Goal: Information Seeking & Learning: Learn about a topic

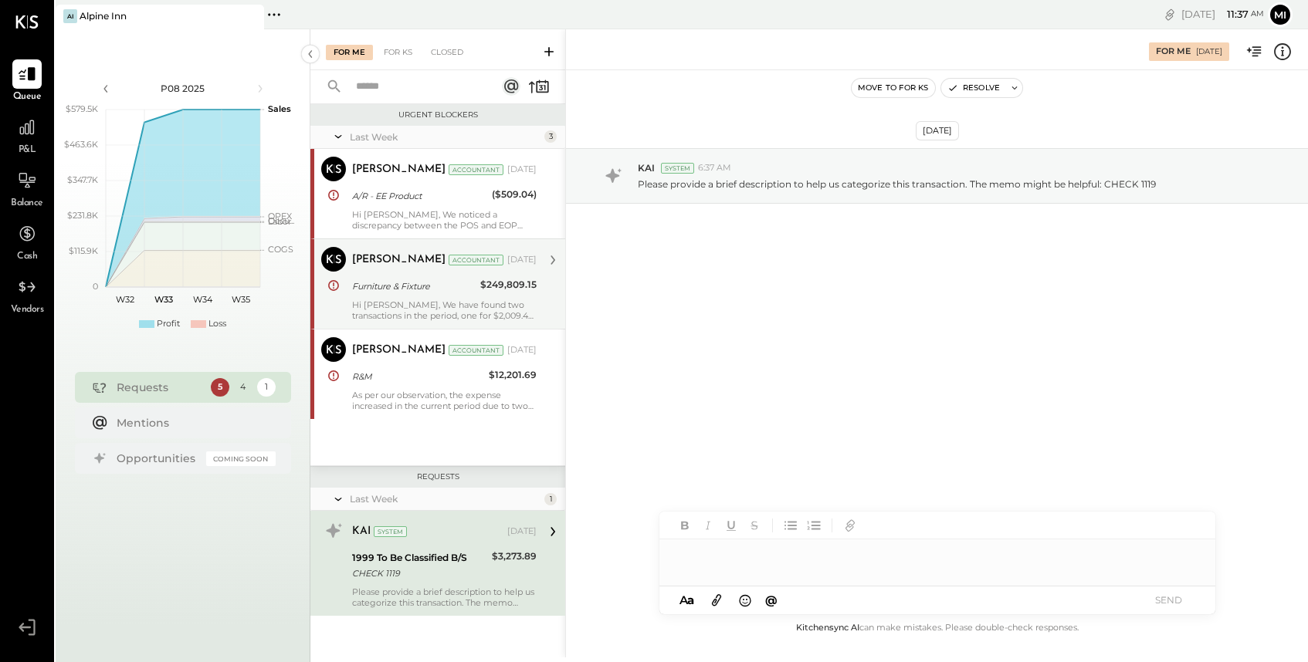
click at [408, 310] on div "Hi [PERSON_NAME], We have found two transactions in the period, one for $2,009.…" at bounding box center [444, 311] width 184 height 22
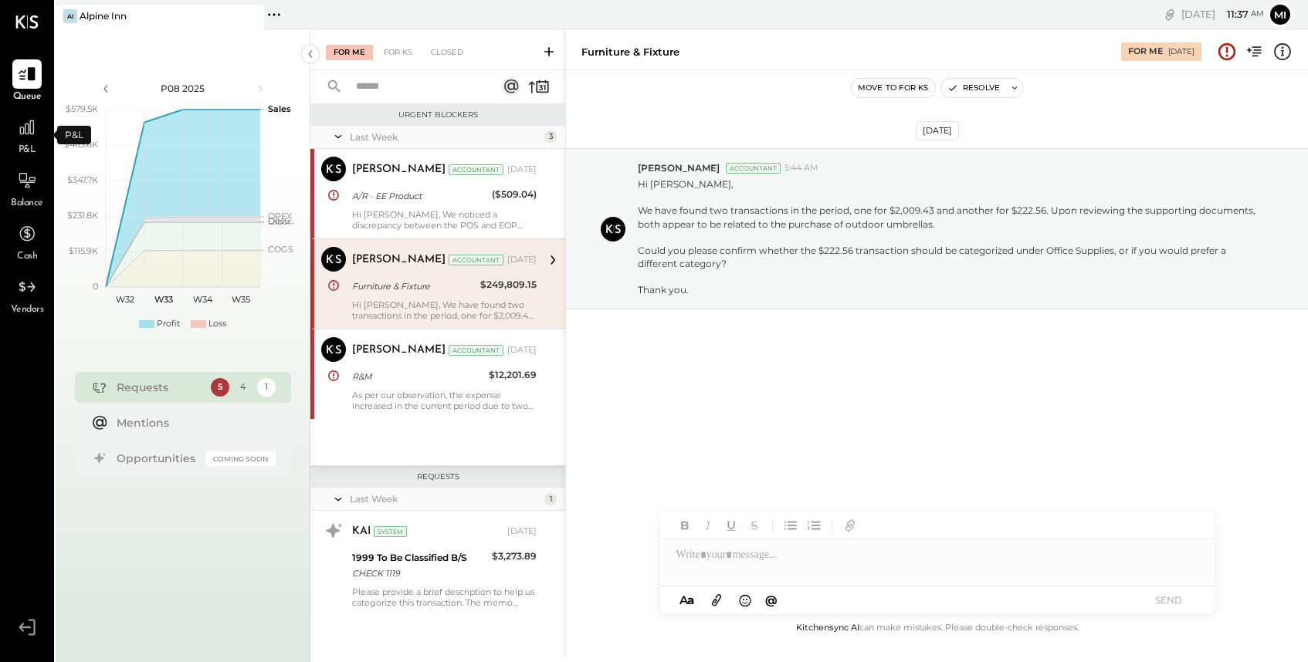
click at [32, 145] on span "P&L" at bounding box center [28, 151] width 18 height 14
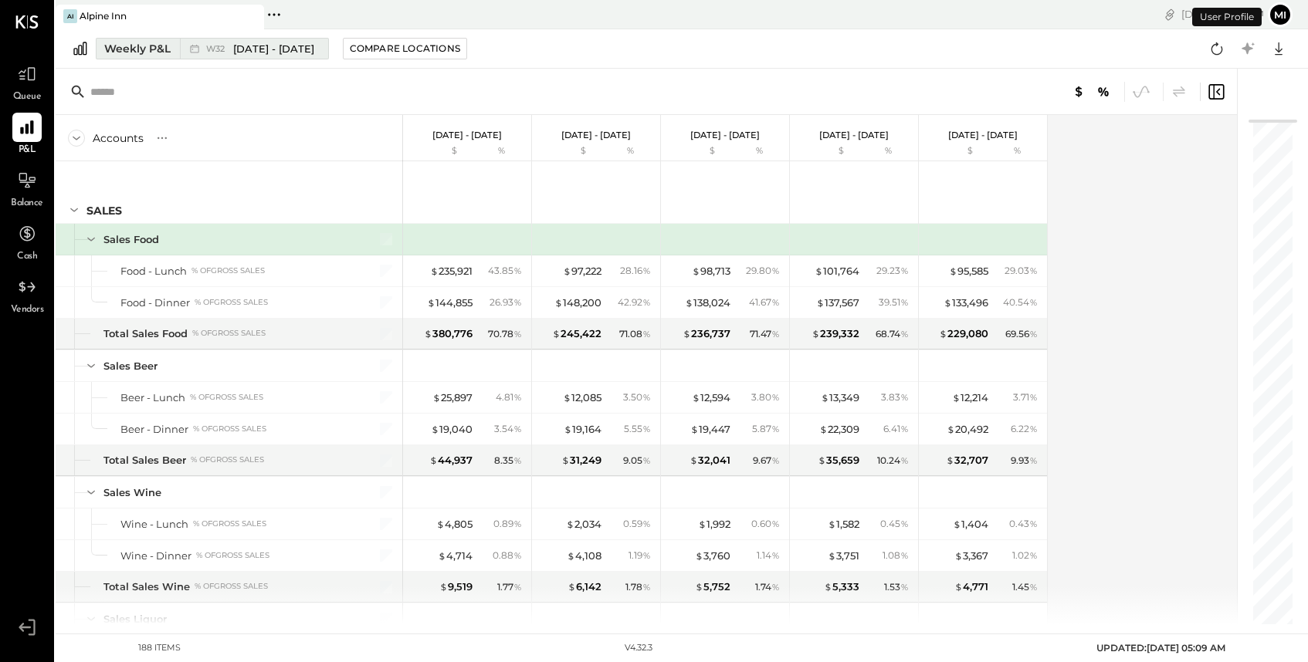
click at [154, 43] on div "Weekly P&L" at bounding box center [137, 48] width 66 height 15
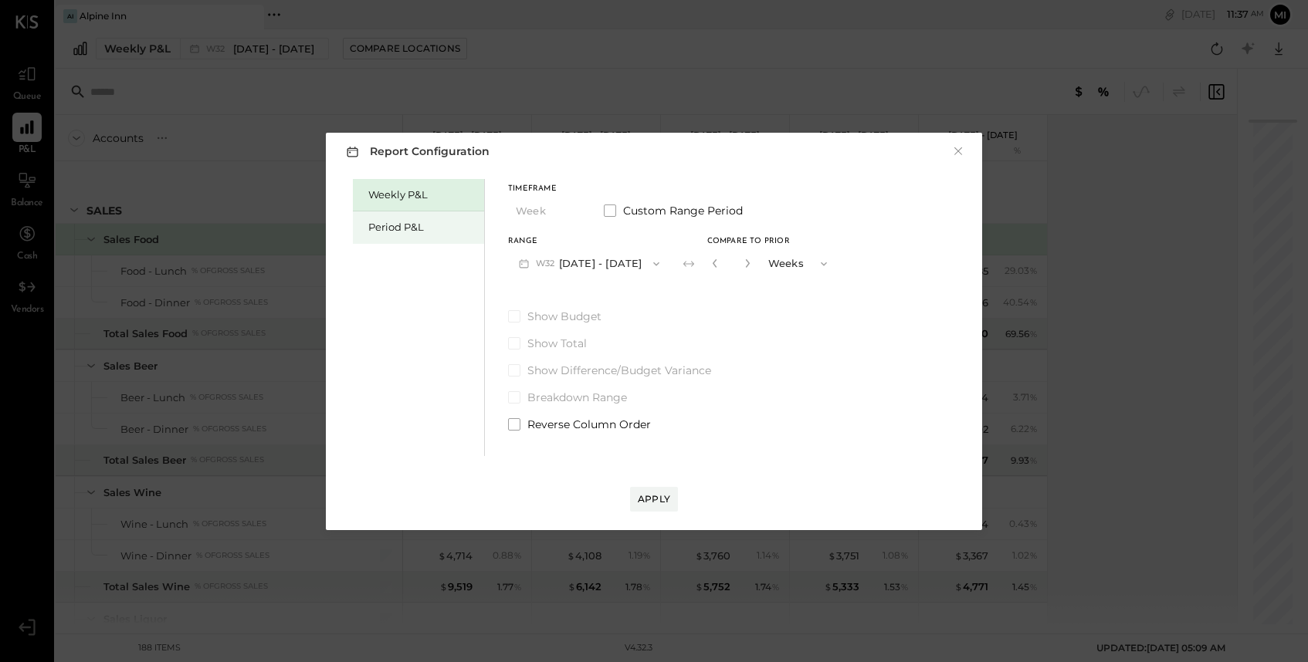
click at [398, 225] on div "Period P&L" at bounding box center [422, 227] width 108 height 15
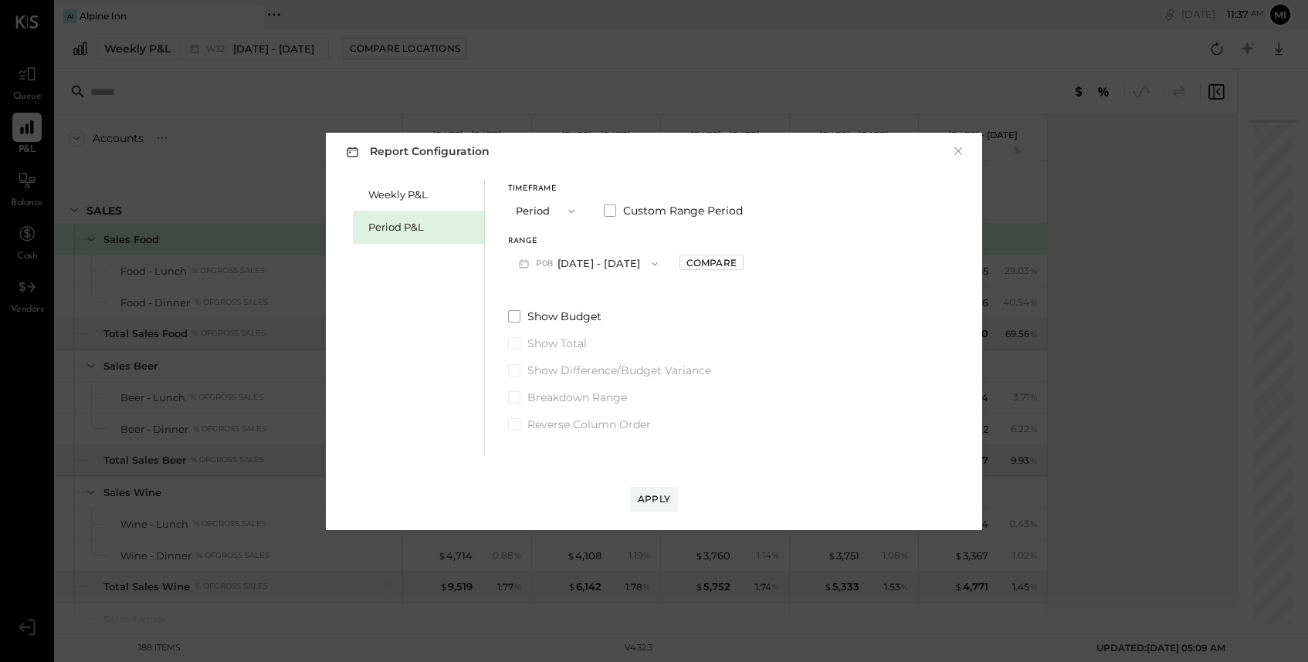
click at [655, 265] on icon "button" at bounding box center [654, 264] width 12 height 12
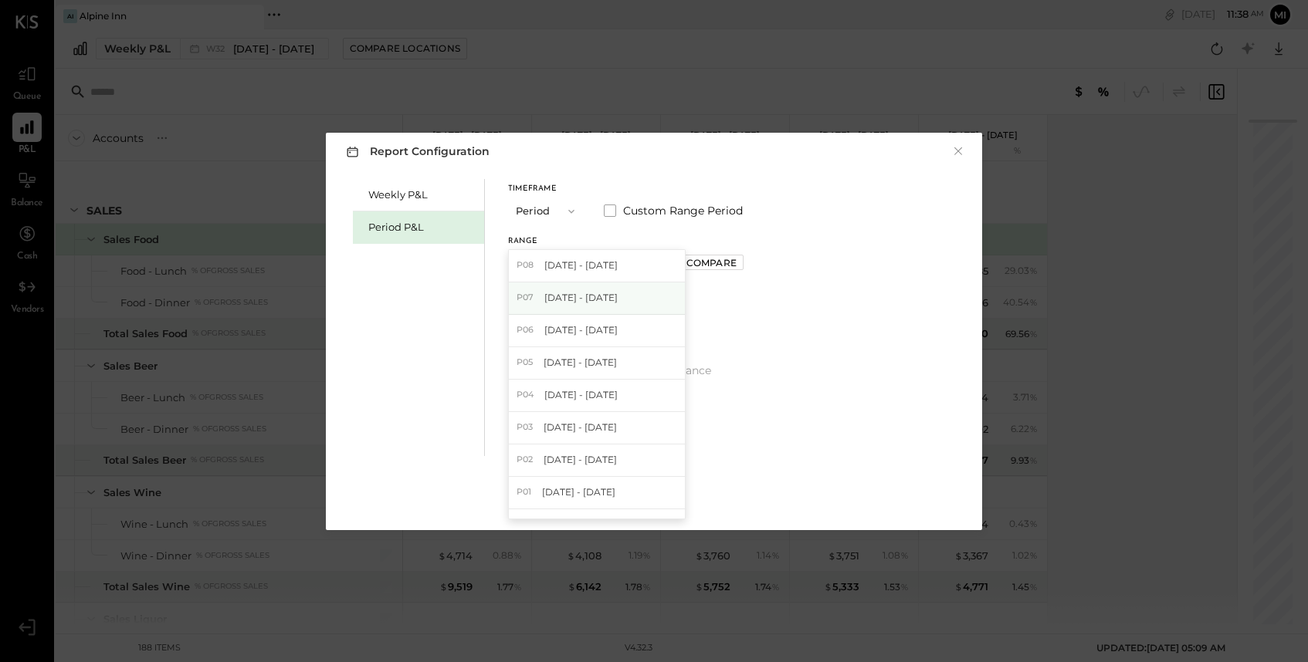
click at [638, 313] on div "P07 [DATE] - [DATE]" at bounding box center [597, 299] width 176 height 32
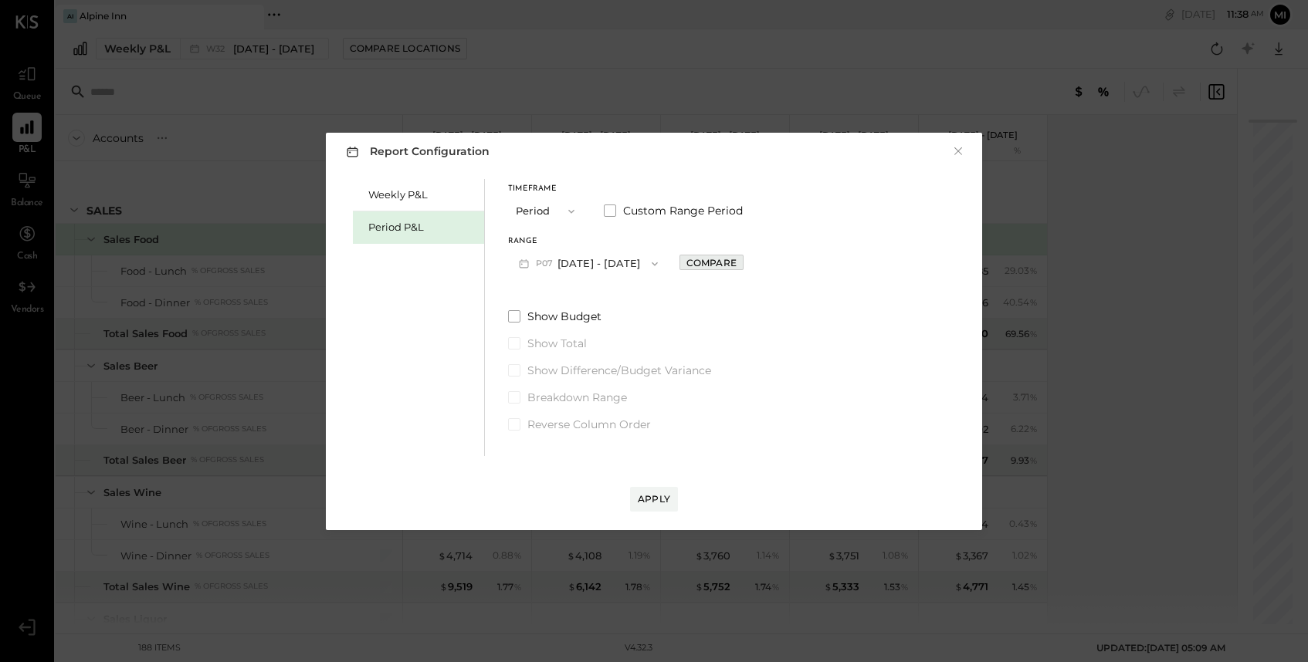
click at [736, 266] on div "Compare" at bounding box center [711, 262] width 50 height 13
click at [750, 266] on icon "button" at bounding box center [745, 263] width 9 height 9
type input "*"
click at [648, 493] on div "Apply" at bounding box center [654, 498] width 32 height 13
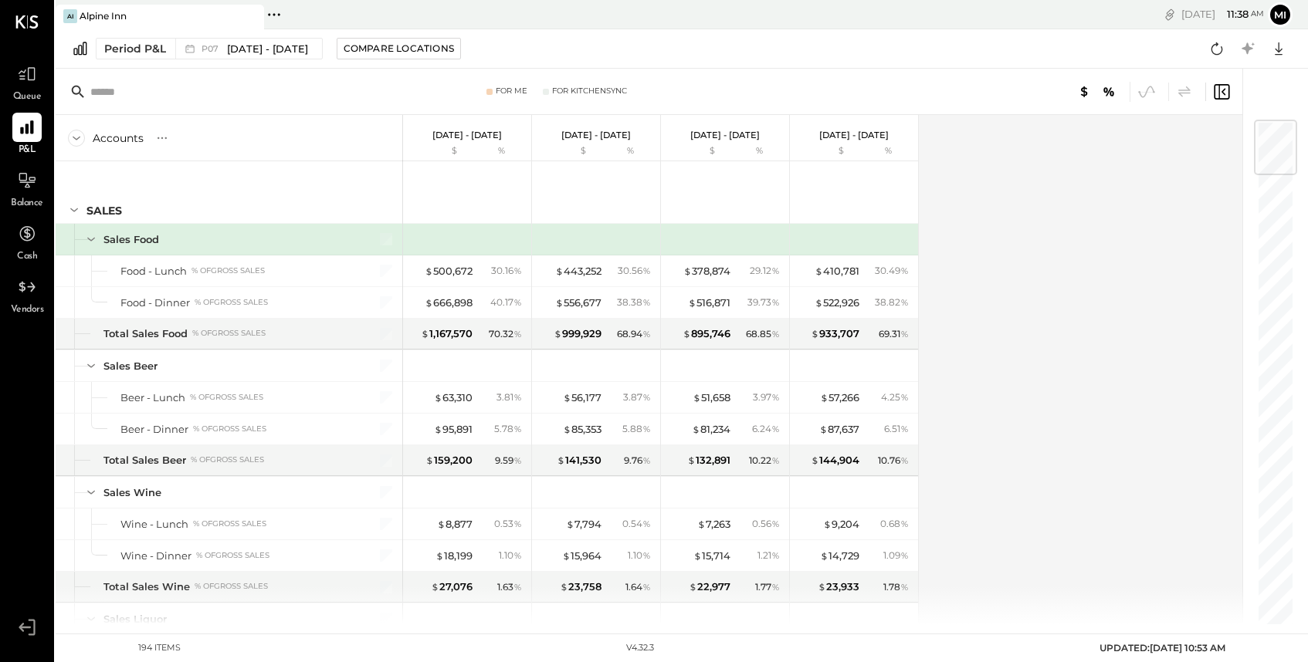
click at [225, 86] on input "text" at bounding box center [211, 92] width 243 height 28
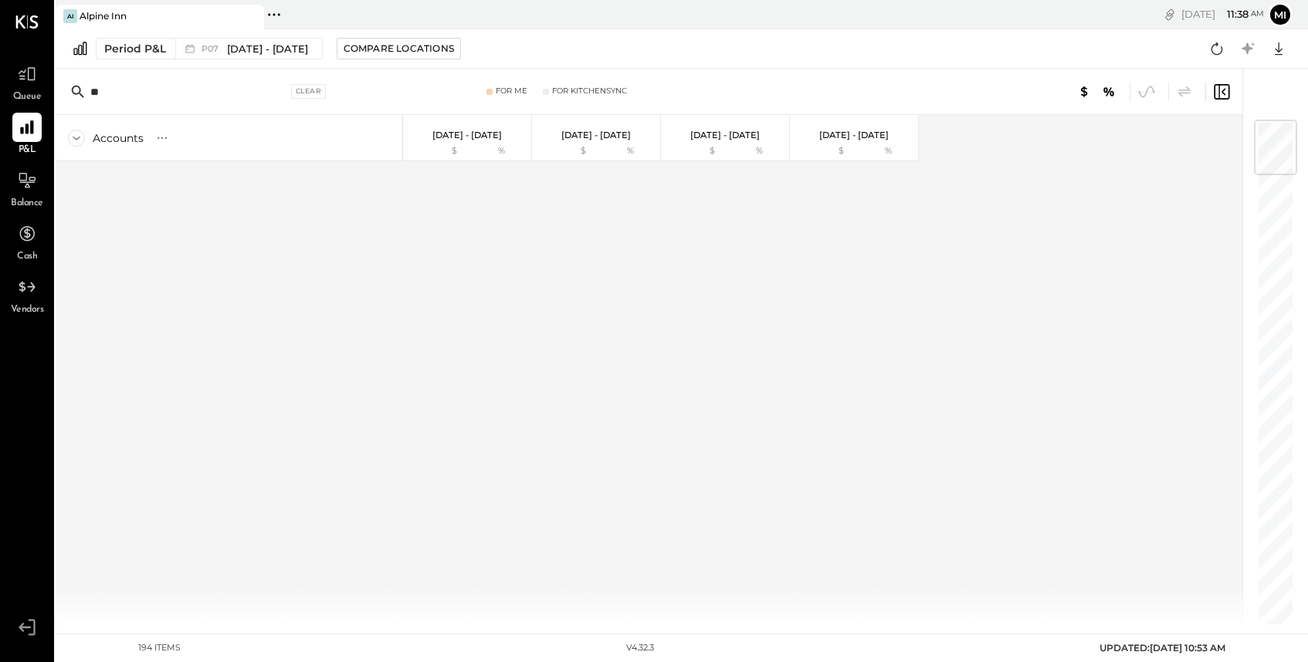
type input "*"
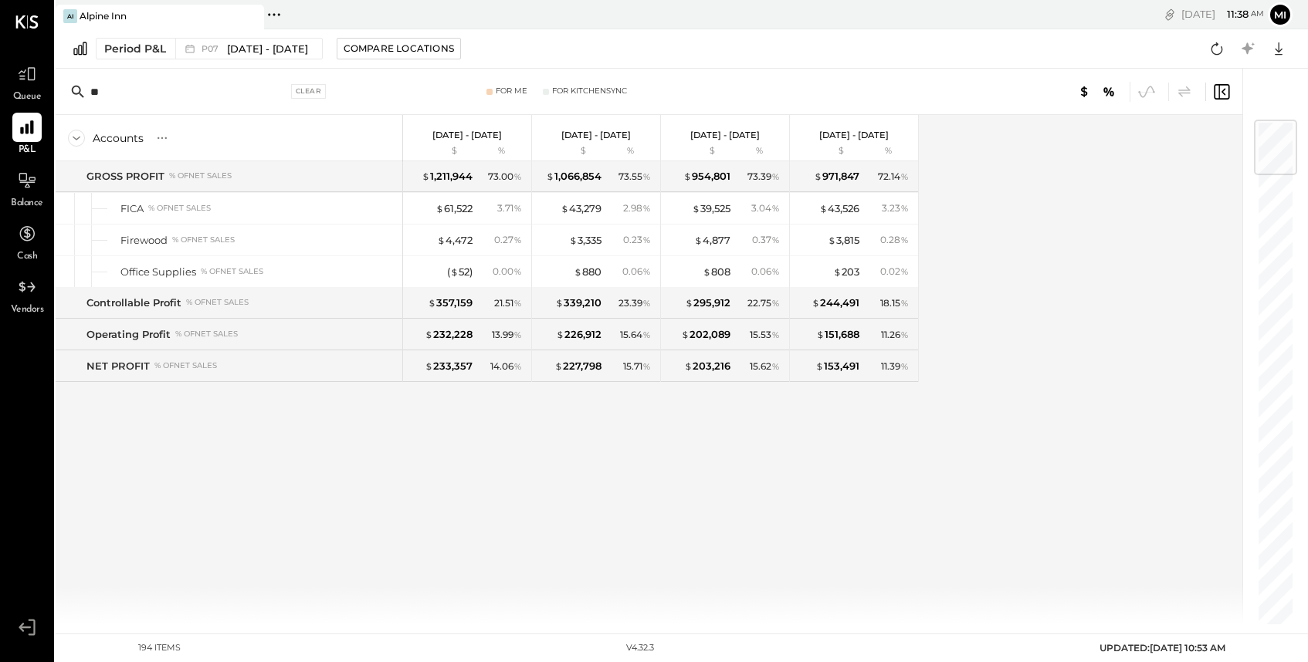
type input "*"
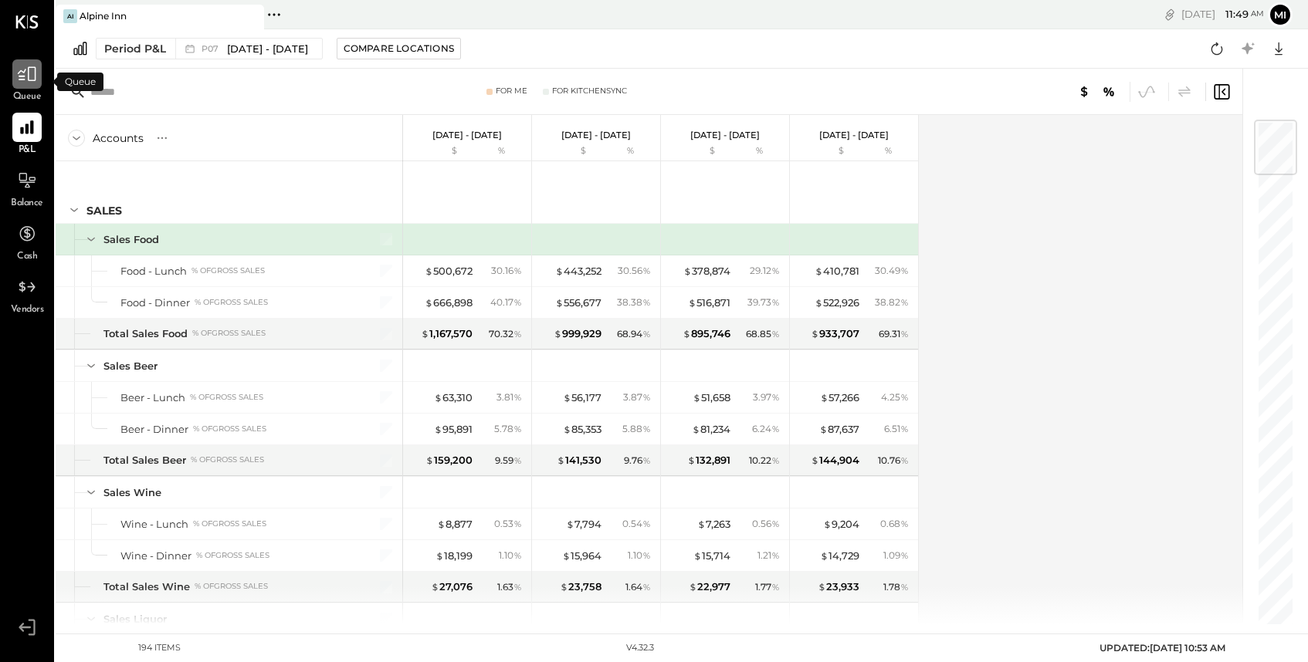
click at [35, 80] on icon at bounding box center [27, 74] width 19 height 15
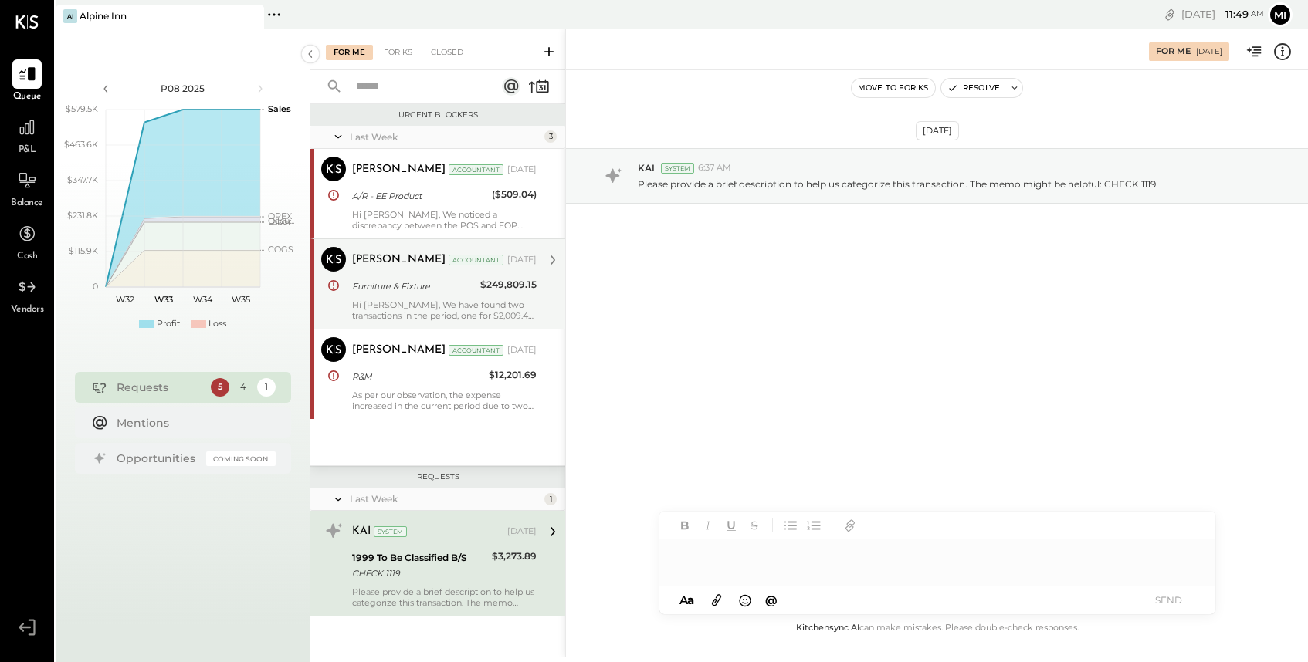
click at [395, 297] on div "[PERSON_NAME] Accountant [DATE] Furniture & Fixture $249,809.15 Hi [PERSON_NAME…" at bounding box center [444, 284] width 184 height 74
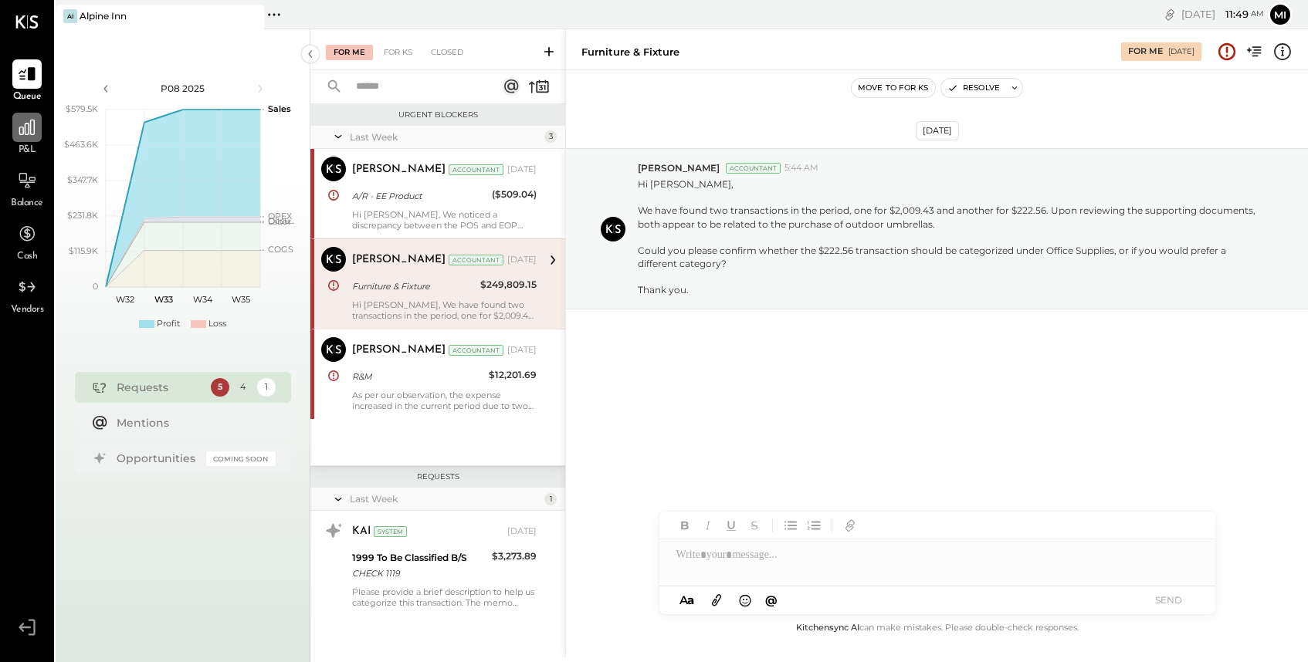
click at [36, 132] on icon at bounding box center [27, 127] width 20 height 20
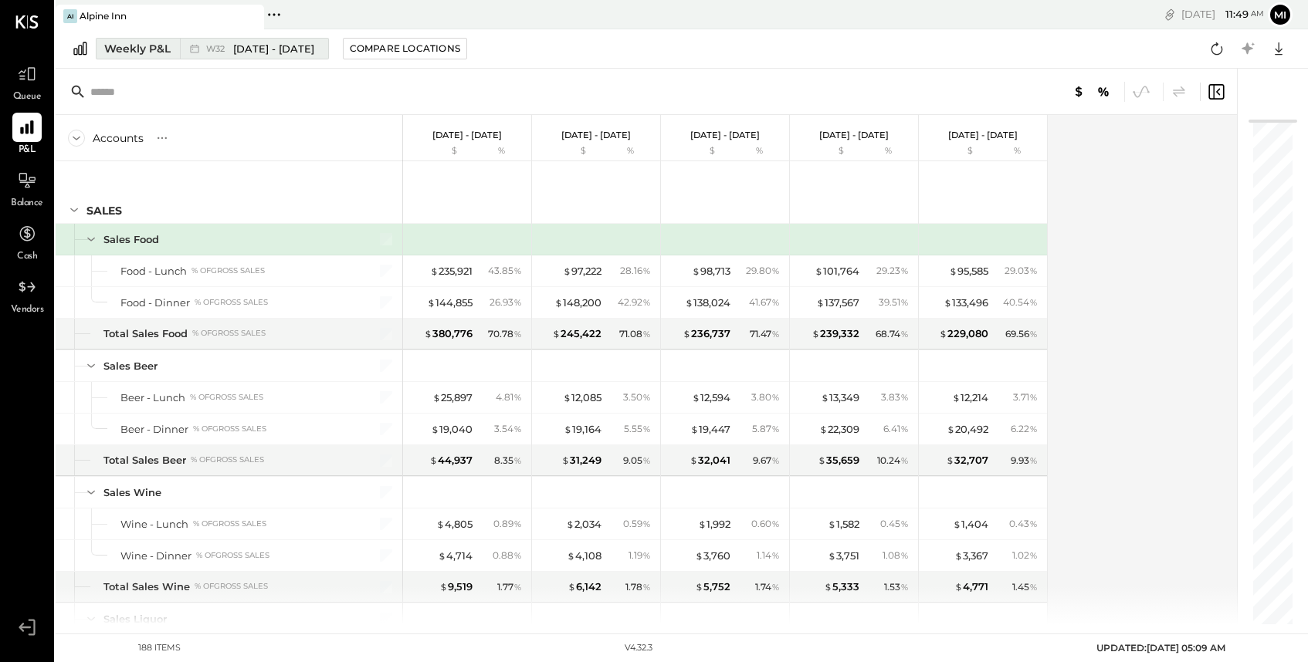
click at [140, 53] on div "Weekly P&L" at bounding box center [137, 48] width 66 height 15
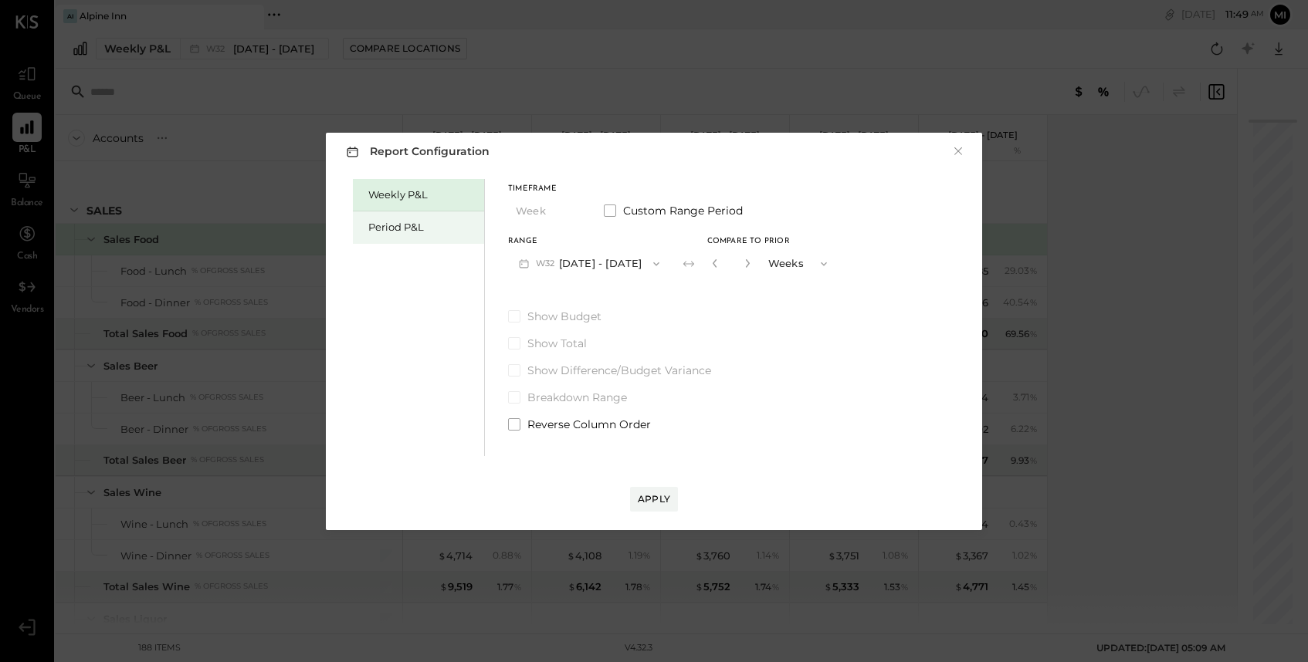
click at [388, 219] on div "Period P&L" at bounding box center [418, 228] width 131 height 32
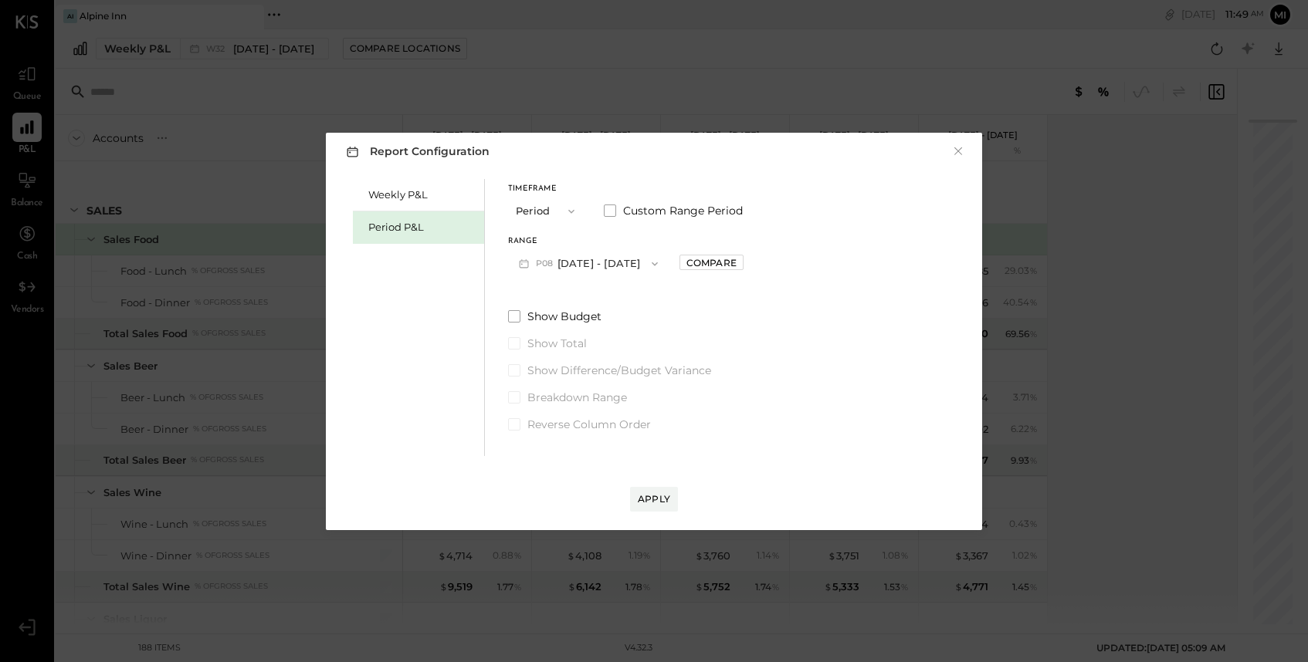
click at [652, 256] on button "P08 [DATE] - [DATE]" at bounding box center [588, 263] width 161 height 29
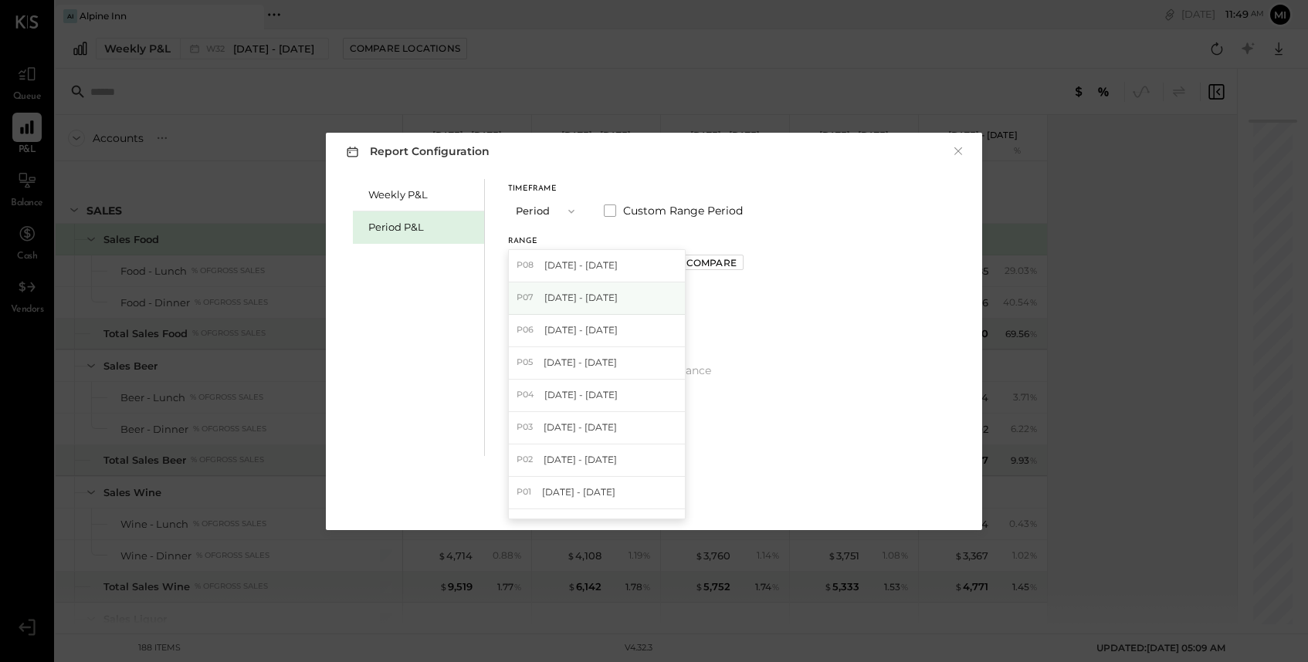
click at [609, 288] on div "P07 [DATE] - [DATE]" at bounding box center [597, 299] width 176 height 32
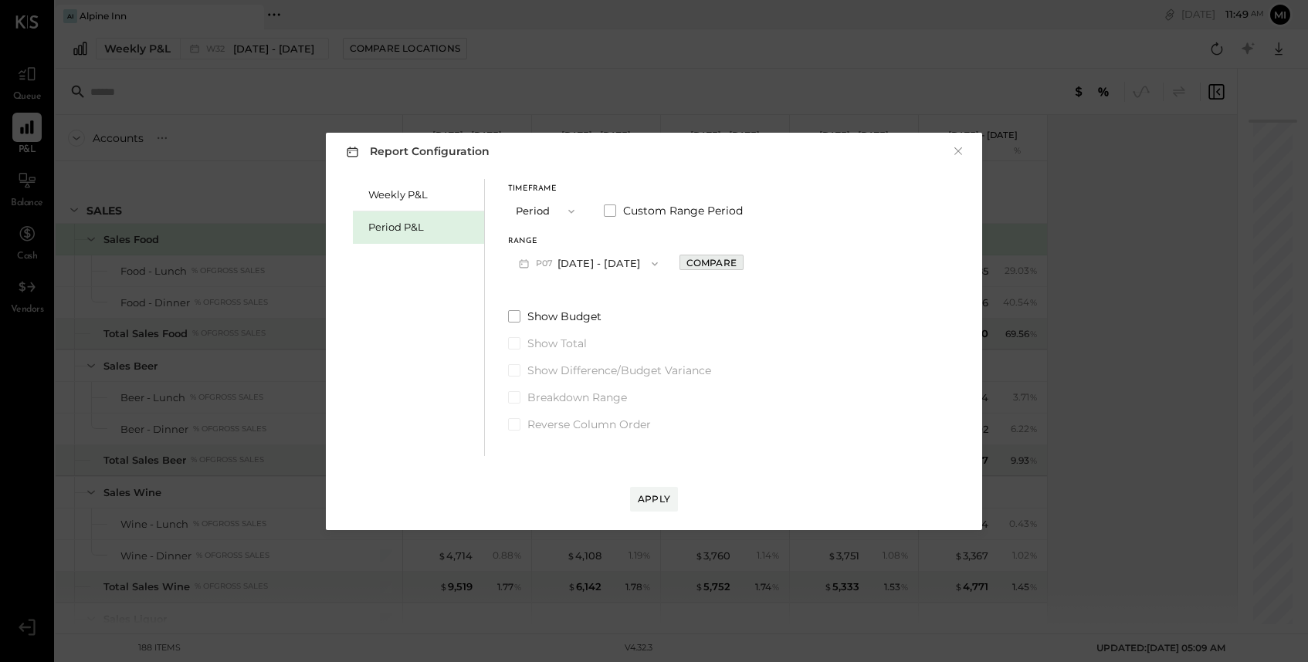
click at [736, 261] on div "Compare" at bounding box center [711, 262] width 50 height 13
click at [747, 267] on icon "button" at bounding box center [745, 263] width 4 height 8
type input "*"
click at [647, 513] on div "Report Configuration × Weekly P&L Period P&L Timeframe Period Custom Range Peri…" at bounding box center [654, 332] width 656 height 398
click at [647, 503] on div "Apply" at bounding box center [654, 498] width 32 height 13
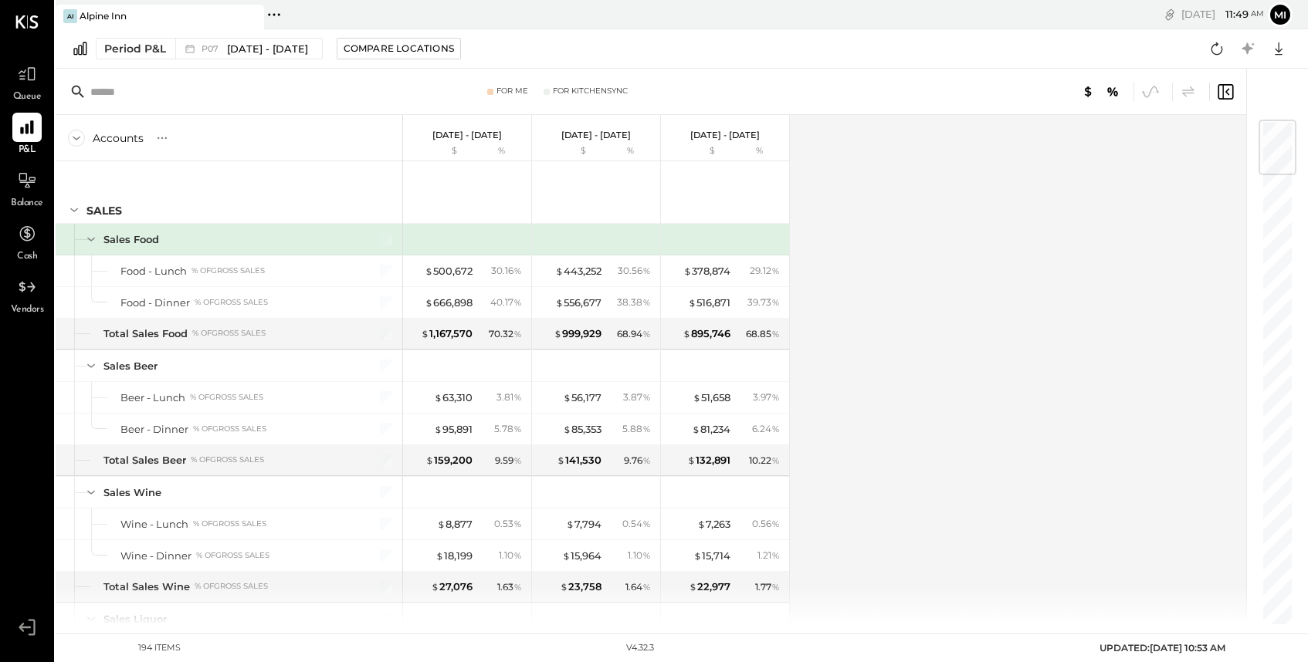
click at [146, 93] on input "text" at bounding box center [211, 92] width 243 height 28
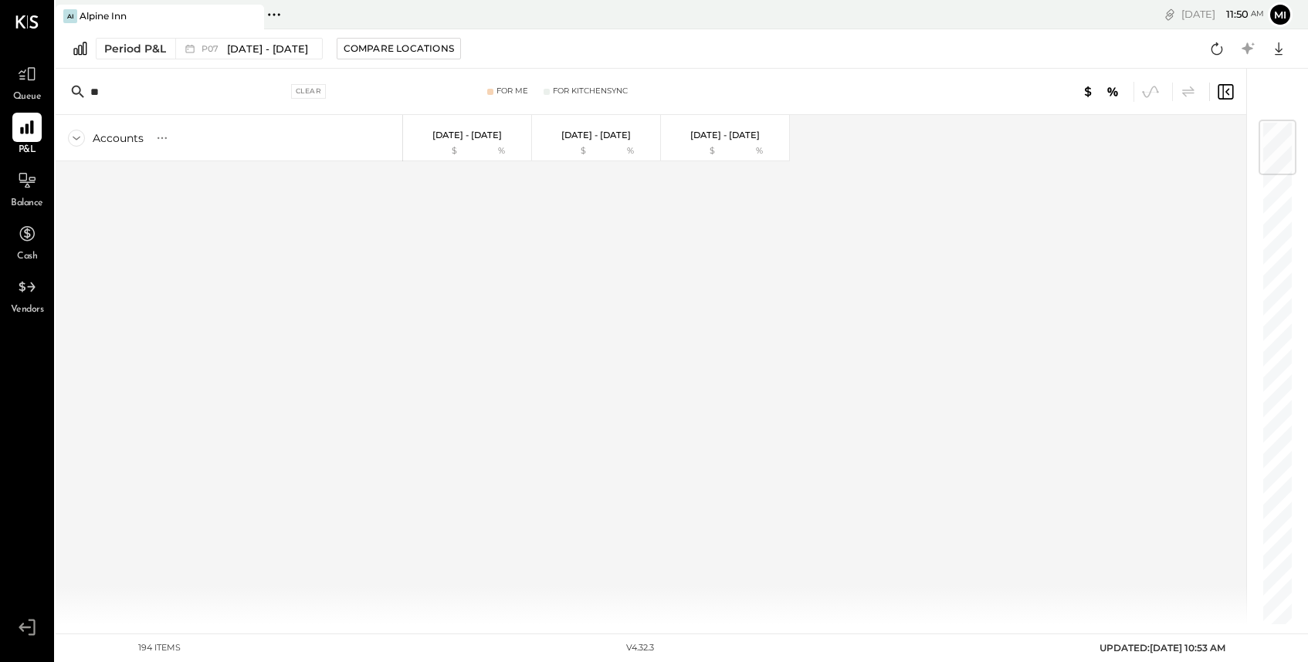
type input "*"
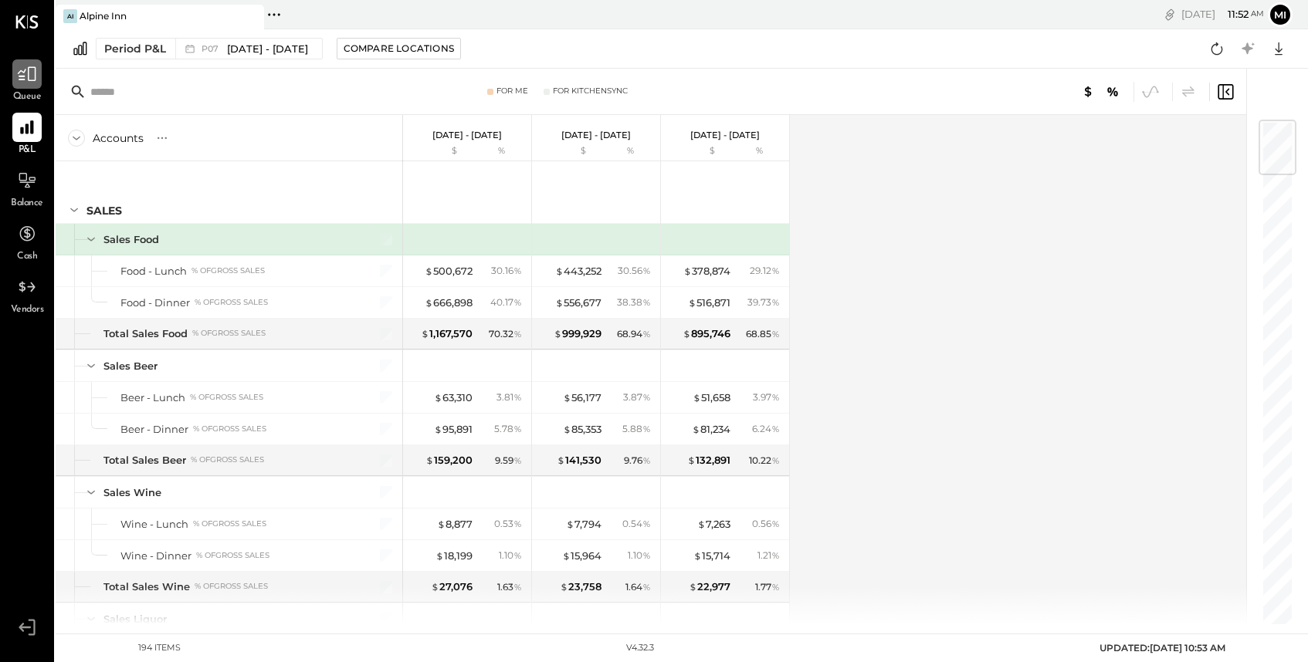
click at [29, 80] on icon at bounding box center [27, 74] width 19 height 15
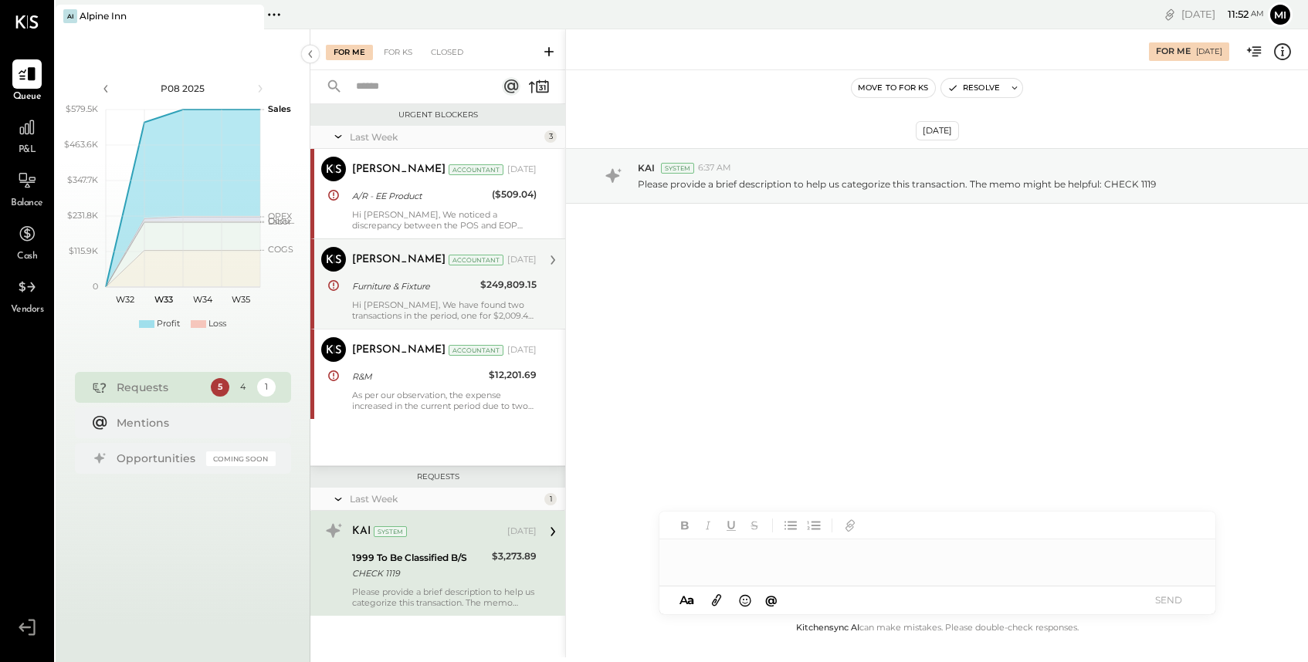
click at [449, 285] on div "Furniture & Fixture" at bounding box center [414, 286] width 124 height 15
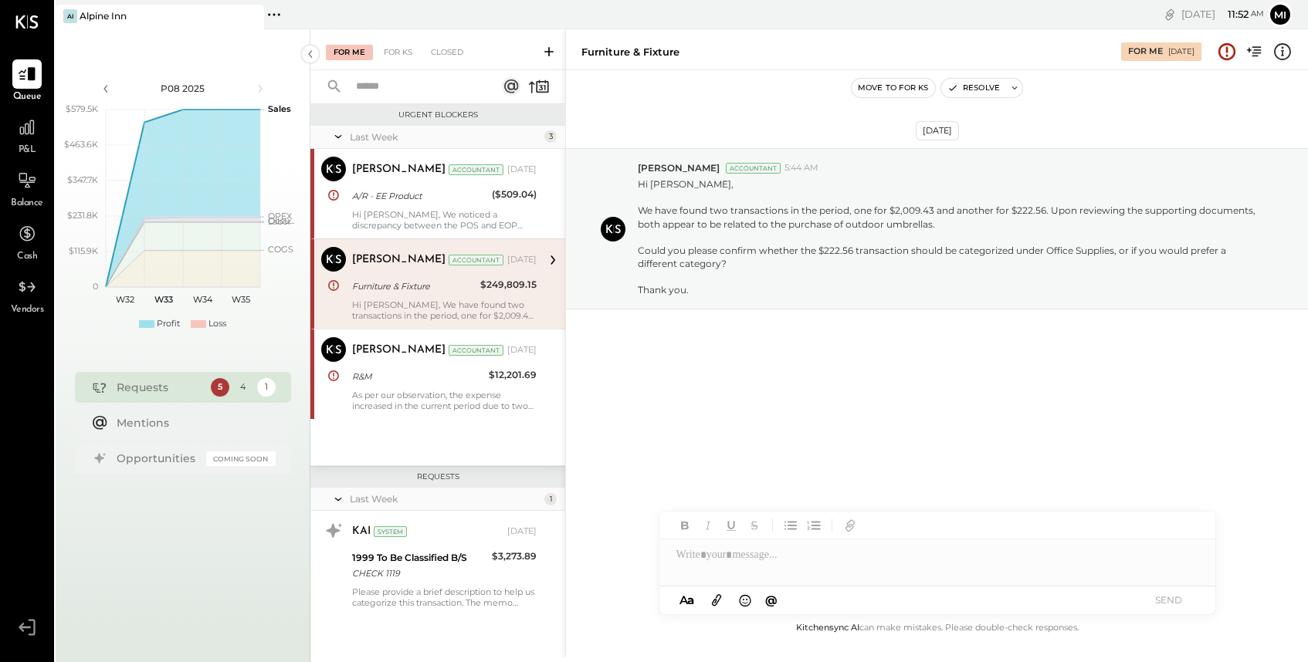
click at [713, 563] on div at bounding box center [937, 555] width 556 height 31
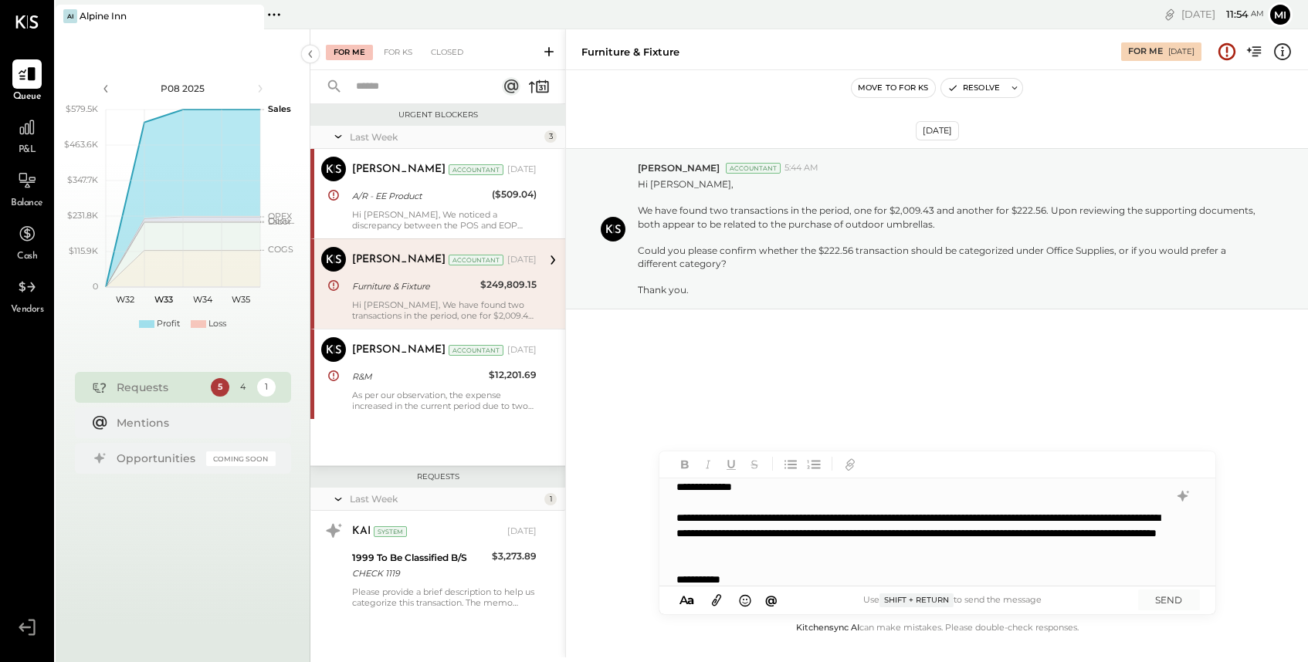
scroll to position [22, 0]
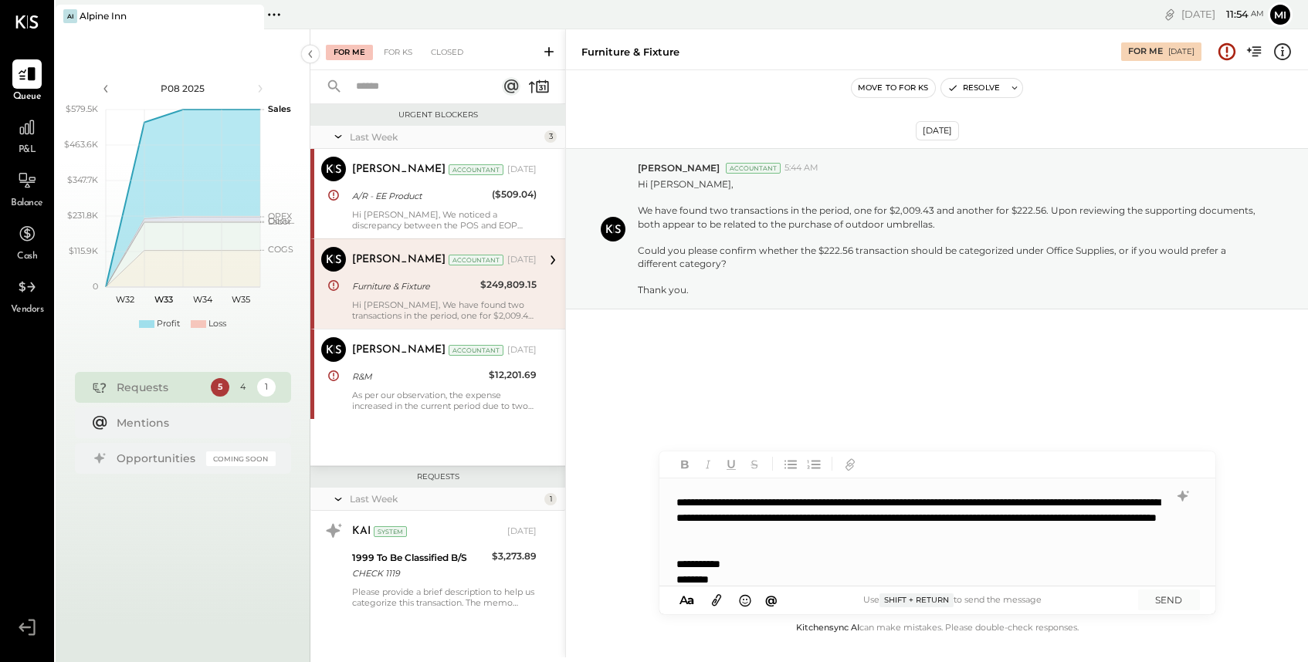
click at [1125, 501] on div "**********" at bounding box center [920, 518] width 489 height 46
click at [1075, 550] on div at bounding box center [921, 548] width 491 height 15
click at [1176, 604] on button "SEND" at bounding box center [1169, 600] width 62 height 21
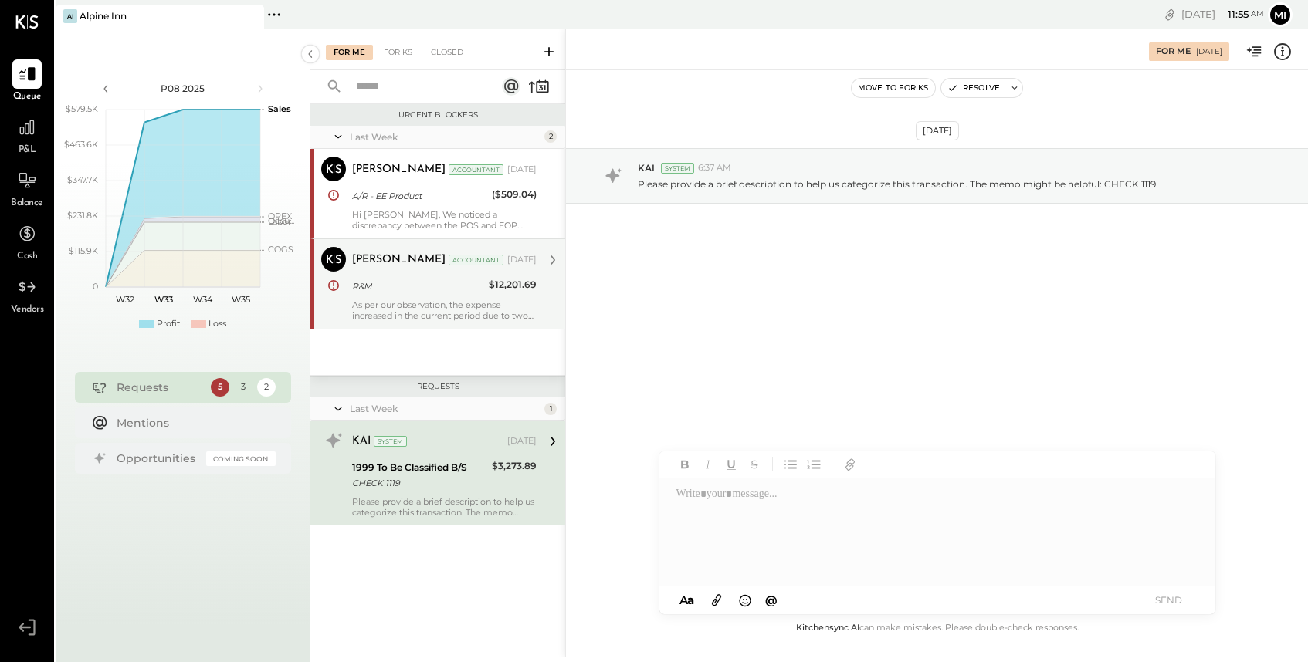
click at [406, 271] on div "[PERSON_NAME] Accountant [DATE]" at bounding box center [444, 260] width 184 height 26
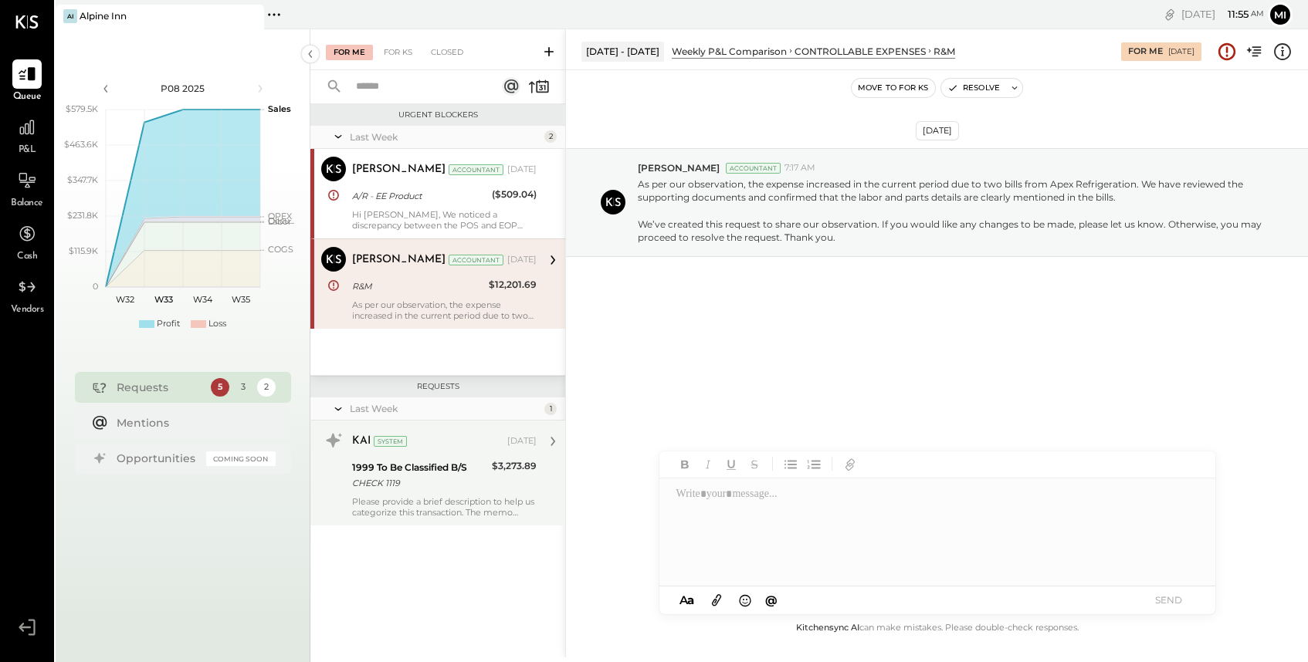
click at [434, 465] on div "1999 To Be Classified B/S" at bounding box center [419, 467] width 135 height 15
